Goal: Task Accomplishment & Management: Use online tool/utility

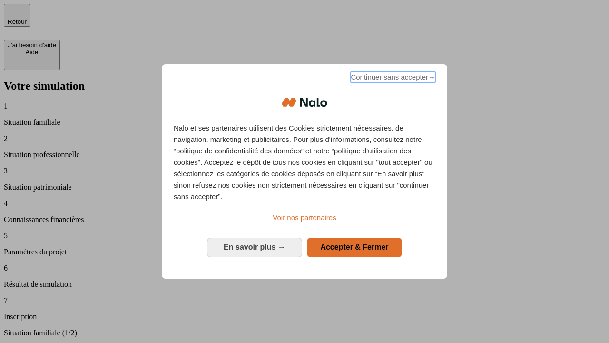
click at [392, 79] on span "Continuer sans accepter →" at bounding box center [393, 76] width 85 height 11
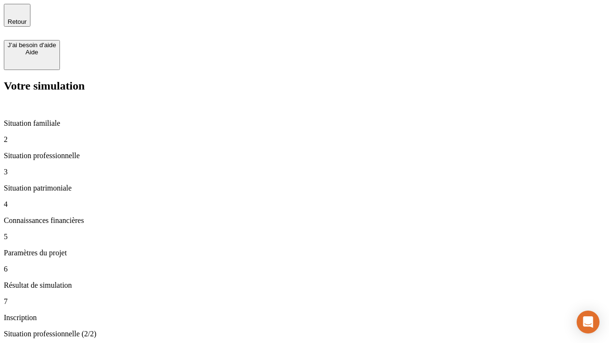
type input "70 000"
type input "1 000"
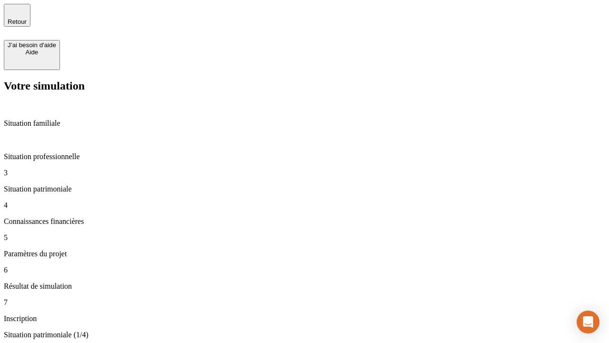
type input "800"
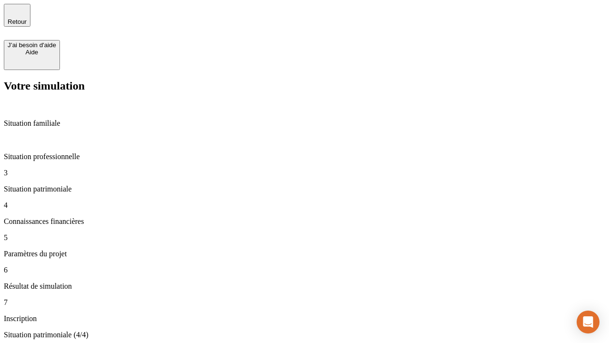
type input "6"
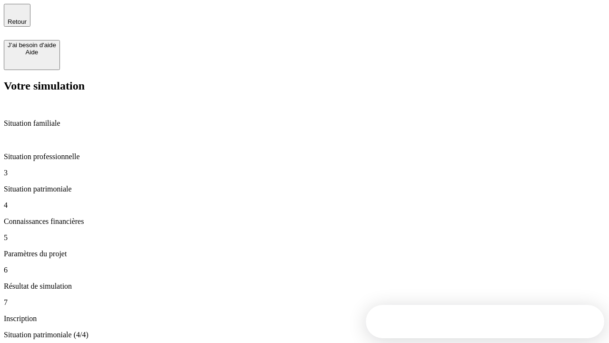
type input "400"
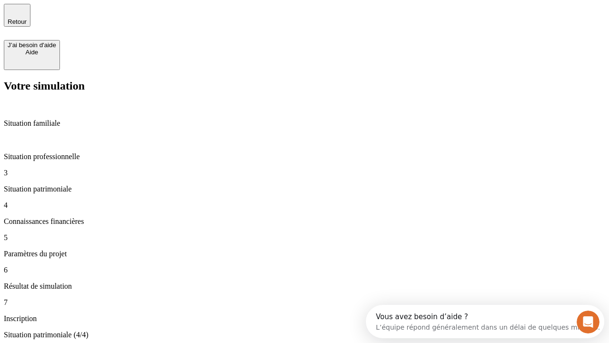
type input "3"
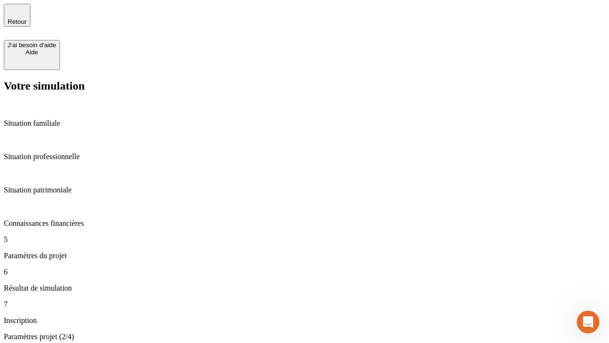
type input "35"
type input "500"
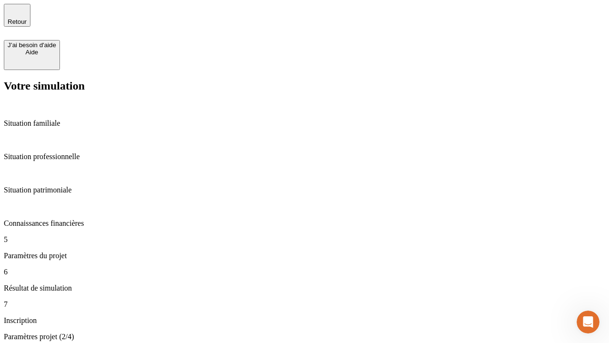
type input "640"
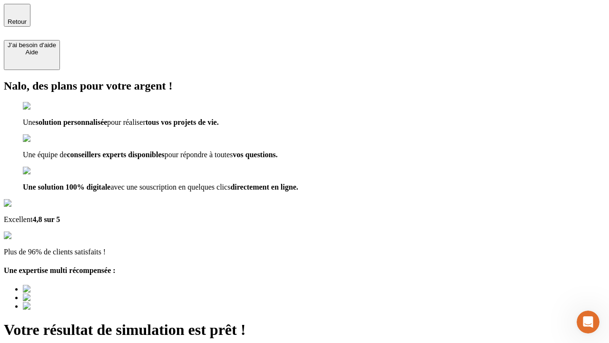
type input "[EMAIL_ADDRESS][DOMAIN_NAME]"
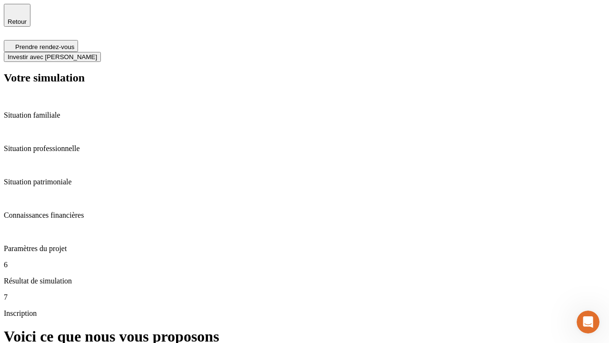
click at [97, 53] on span "Investir avec [PERSON_NAME]" at bounding box center [52, 56] width 89 height 7
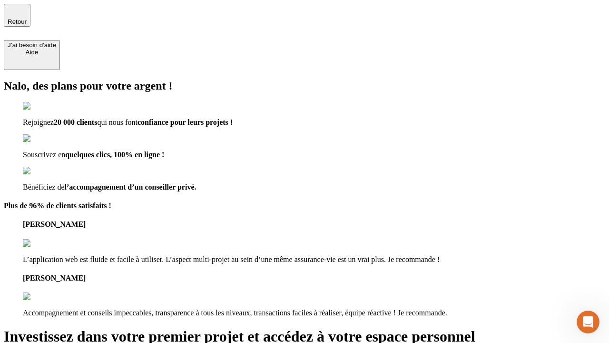
type input "[EMAIL_ADDRESS][DOMAIN_NAME]"
